Goal: Communication & Community: Ask a question

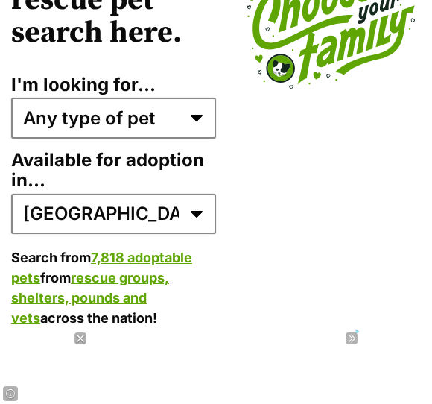
scroll to position [4673, 0]
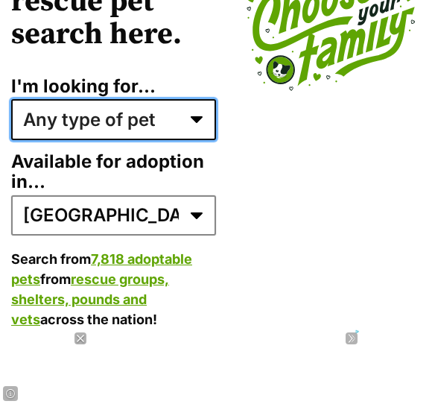
click at [203, 109] on select "Any type of pet Dogs Cats Other pets Pets looking for a home together Pets need…" at bounding box center [113, 119] width 205 height 40
select select "dogs"
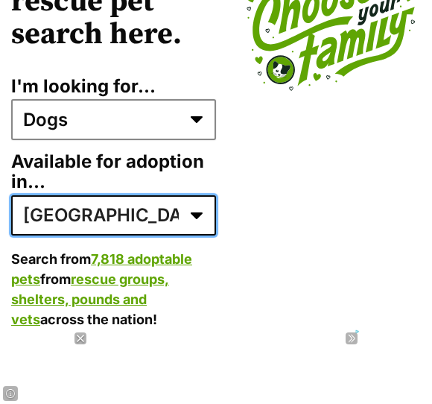
click at [115, 209] on select "Australia ACT NSW NT QLD SA TAS VIC WA" at bounding box center [113, 215] width 205 height 40
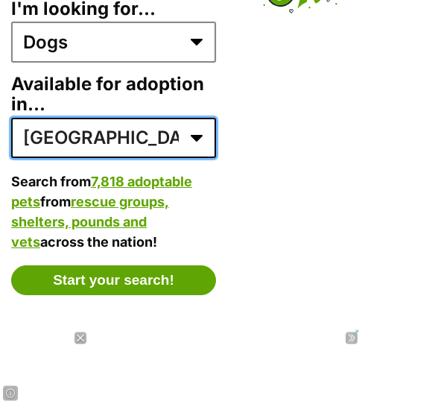
scroll to position [4750, 0]
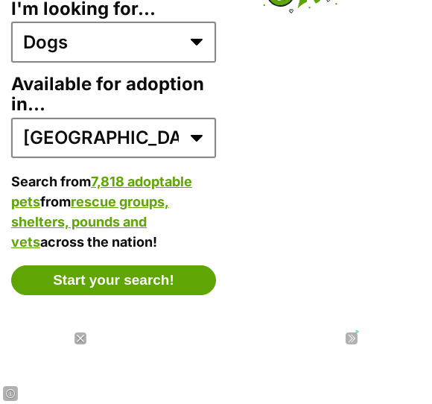
click at [161, 271] on button "Start your search!" at bounding box center [113, 280] width 205 height 30
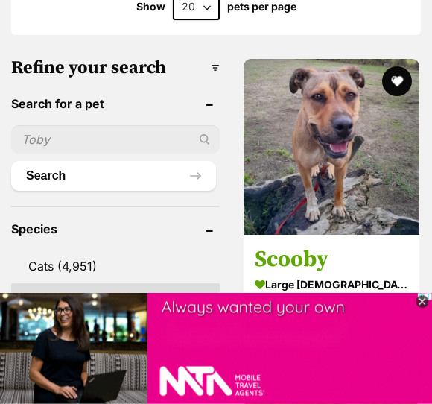
scroll to position [717, 0]
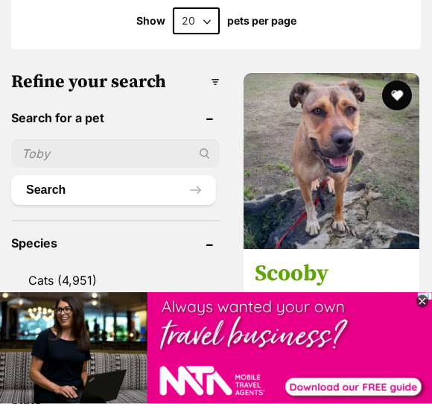
click at [52, 140] on input "text" at bounding box center [115, 154] width 209 height 28
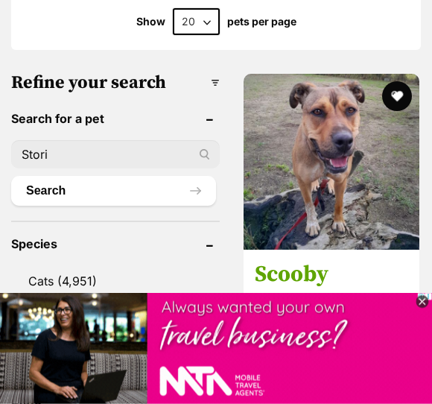
type input "Stori"
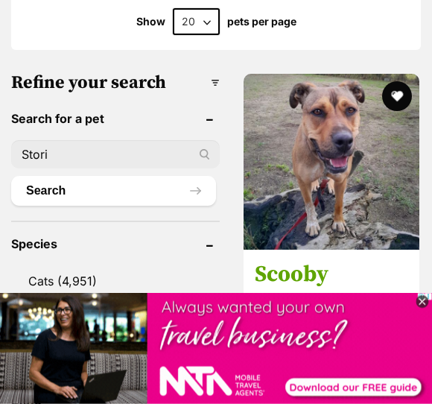
click at [149, 176] on button "Search" at bounding box center [113, 191] width 205 height 30
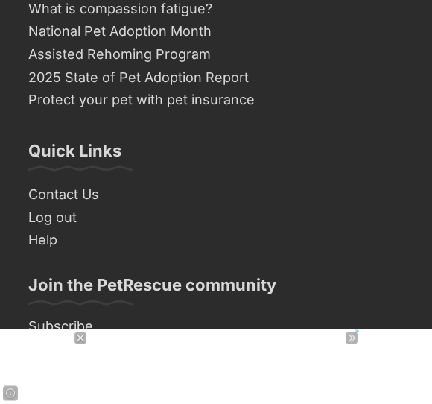
scroll to position [3987, 0]
click at [86, 183] on link "Contact Us" at bounding box center [215, 194] width 387 height 23
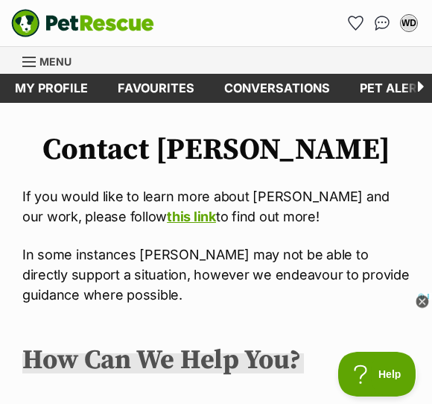
scroll to position [4, 0]
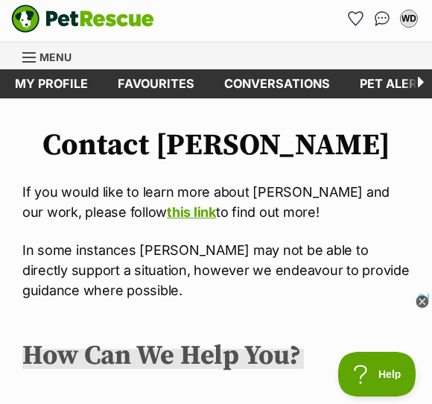
click at [167, 209] on link "this link" at bounding box center [191, 212] width 49 height 16
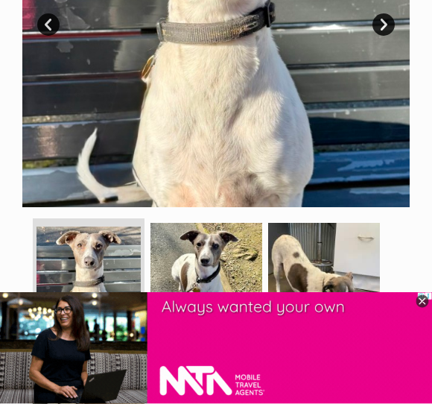
scroll to position [487, 0]
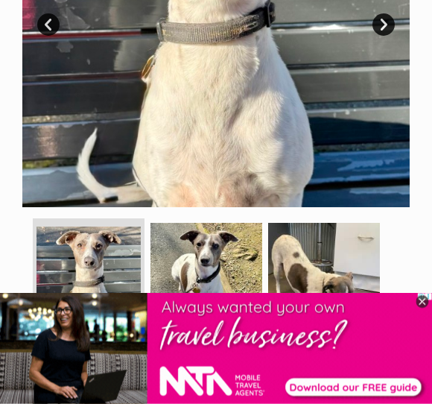
click at [417, 303] on icon at bounding box center [422, 301] width 13 height 13
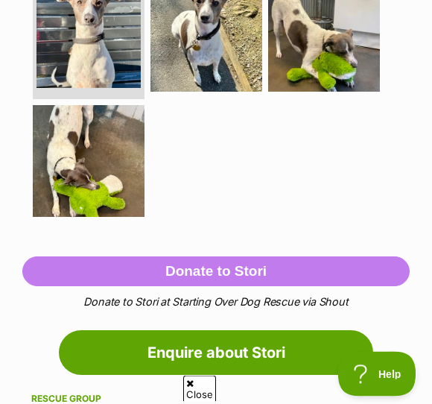
scroll to position [736, 0]
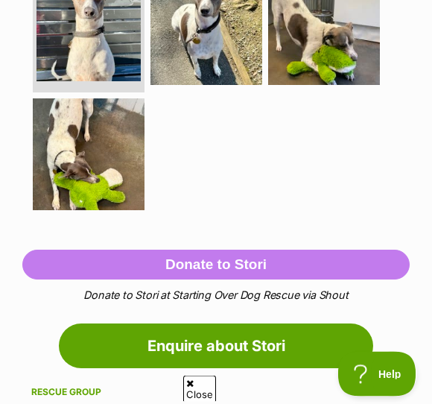
click at [197, 376] on span "Close" at bounding box center [199, 388] width 33 height 26
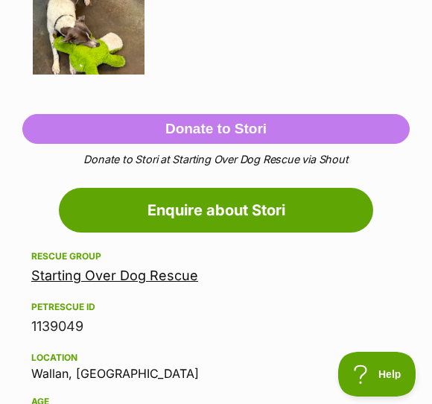
scroll to position [881, 0]
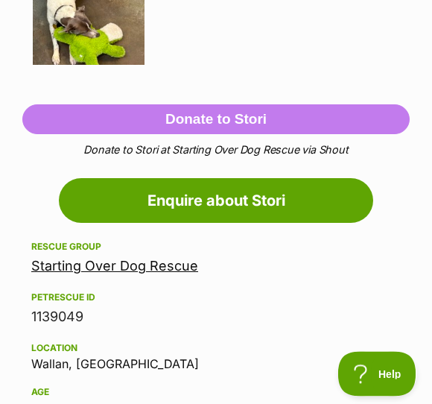
click at [260, 201] on link "Enquire about Stori" at bounding box center [216, 201] width 314 height 45
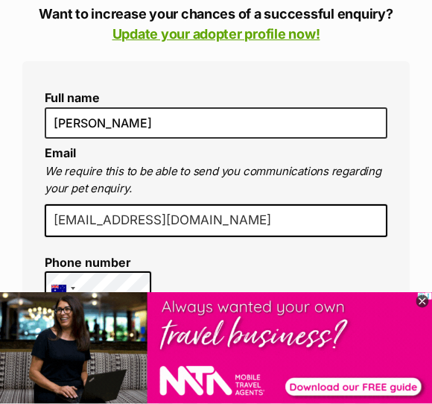
scroll to position [350, 0]
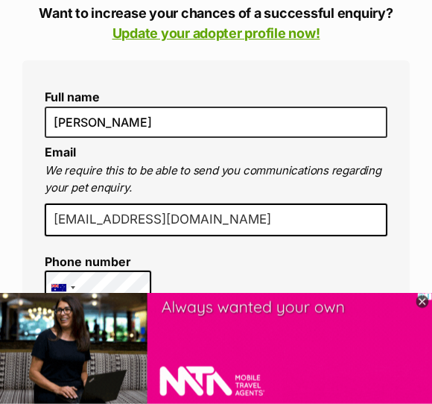
click at [425, 307] on icon at bounding box center [422, 301] width 13 height 13
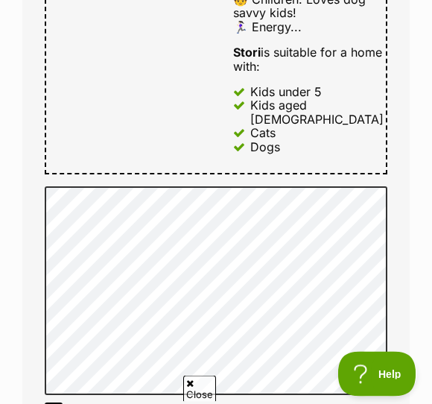
scroll to position [1042, 0]
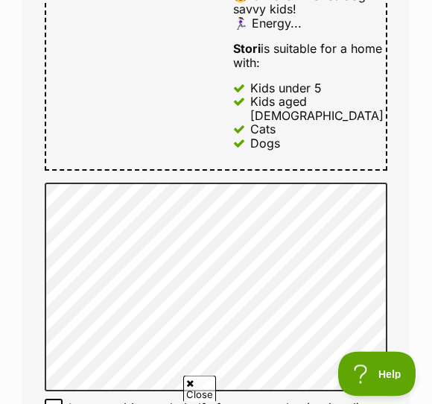
click at [197, 381] on span "Close" at bounding box center [199, 388] width 33 height 26
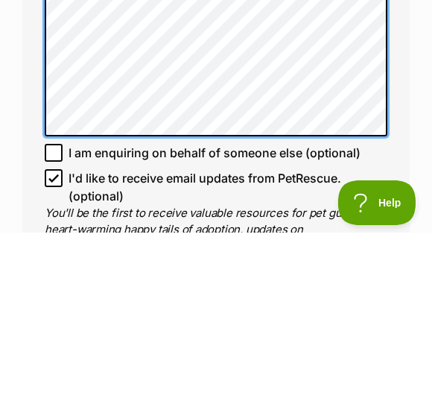
scroll to position [1166, 0]
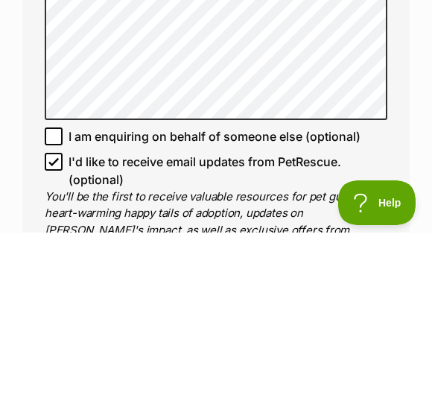
click at [60, 324] on input "I'd like to receive email updates from PetRescue. (optional)" at bounding box center [54, 333] width 18 height 18
checkbox input "false"
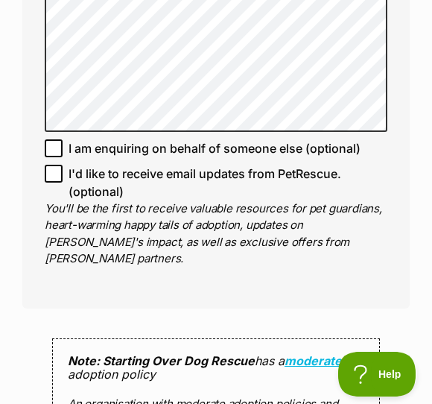
scroll to position [1319, 0]
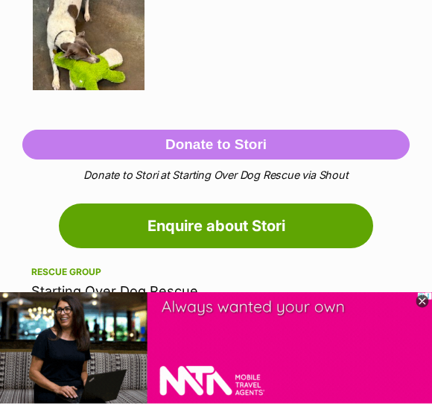
scroll to position [867, 0]
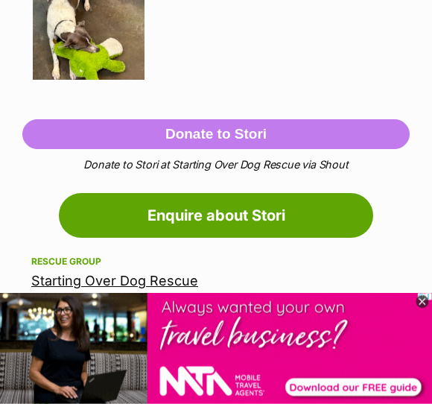
click at [431, 314] on img at bounding box center [361, 385] width 723 height 186
click at [425, 302] on icon at bounding box center [422, 301] width 13 height 13
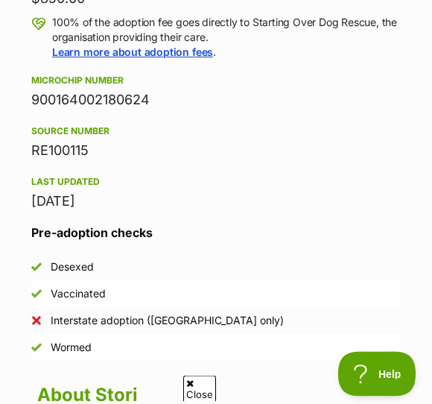
scroll to position [1360, 0]
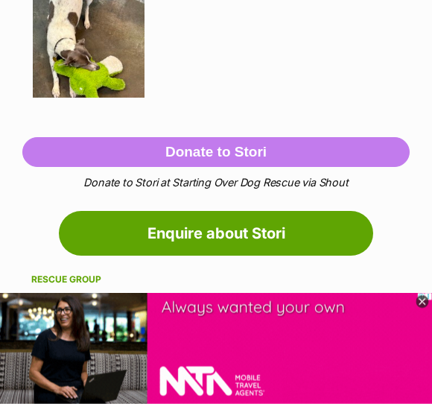
click at [279, 231] on link "Enquire about Stori" at bounding box center [216, 233] width 314 height 45
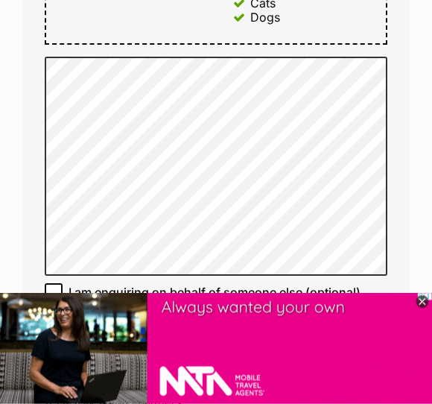
click at [59, 308] on input "I'd like to receive email updates from PetRescue. (optional)" at bounding box center [54, 317] width 18 height 18
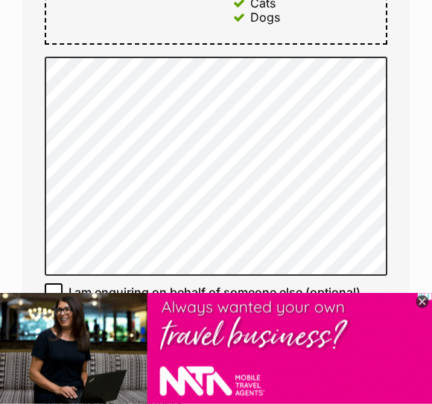
checkbox input "false"
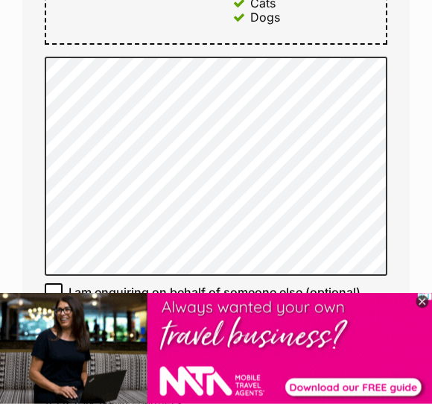
click at [428, 302] on icon at bounding box center [422, 301] width 13 height 13
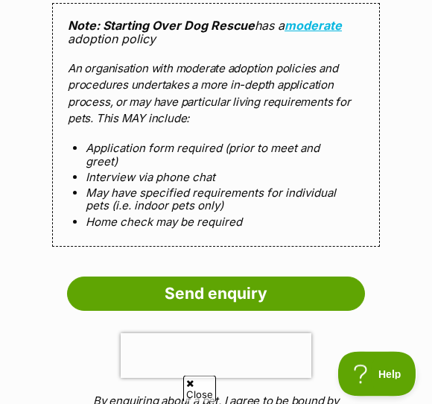
click at [226, 277] on input "Send enquiry" at bounding box center [216, 294] width 298 height 34
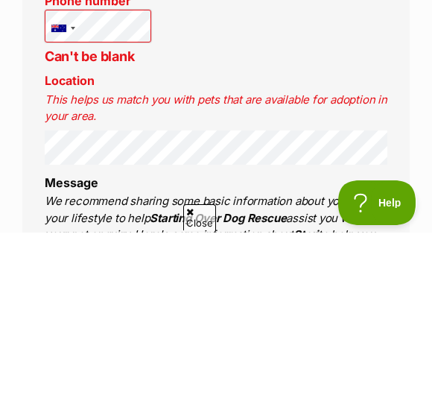
scroll to position [722, 0]
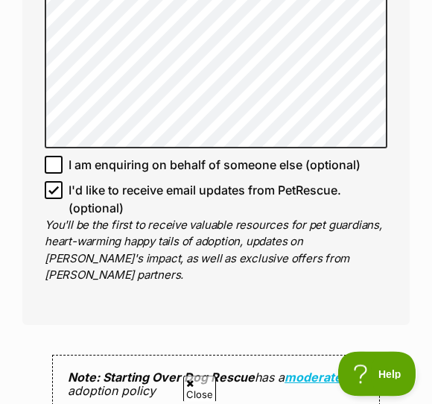
click at [45, 182] on input "I'd like to receive email updates from PetRescue. (optional)" at bounding box center [54, 191] width 18 height 18
checkbox input "false"
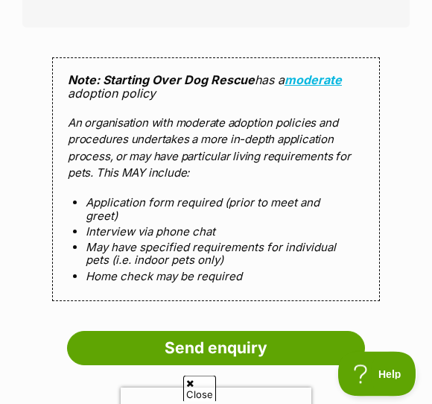
scroll to position [1726, 0]
click at [252, 331] on input "Send enquiry" at bounding box center [216, 348] width 298 height 34
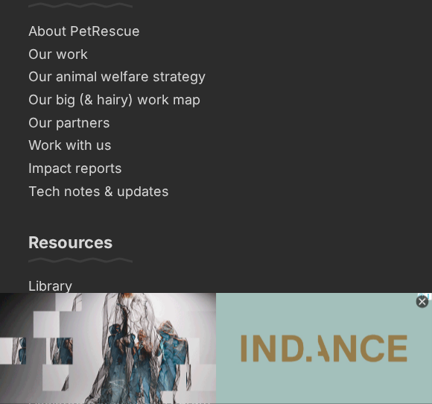
scroll to position [1692, 0]
